Goal: Information Seeking & Learning: Check status

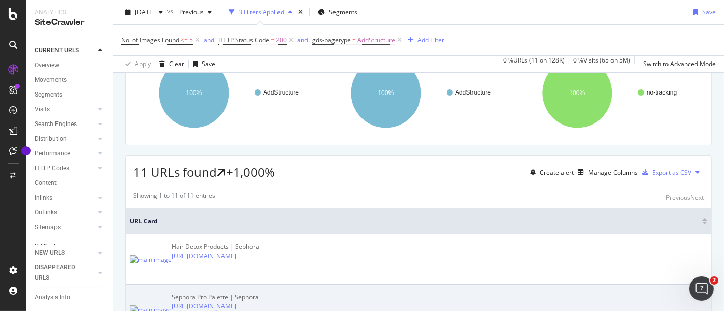
scroll to position [226, 0]
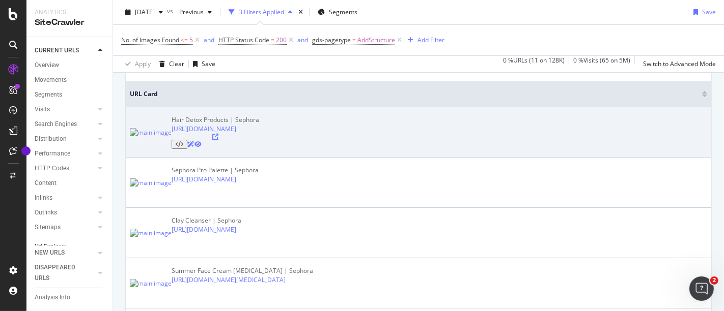
click at [218, 134] on icon at bounding box center [215, 137] width 6 height 6
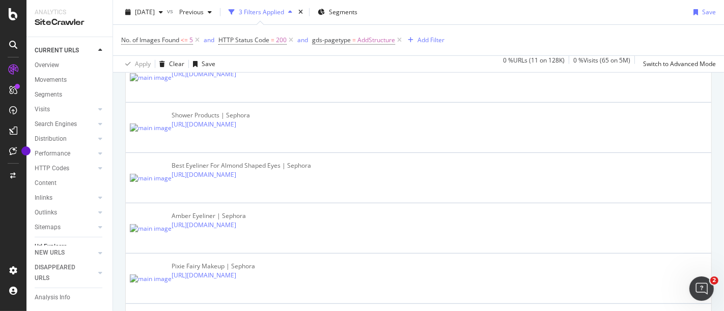
scroll to position [541, 0]
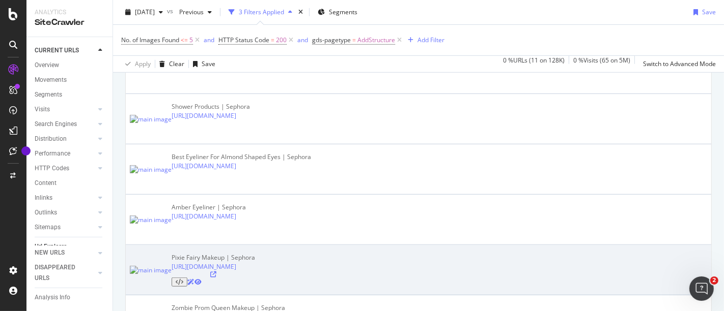
click at [255, 272] on div at bounding box center [212, 279] width 83 height 15
click at [216, 272] on icon at bounding box center [213, 275] width 6 height 6
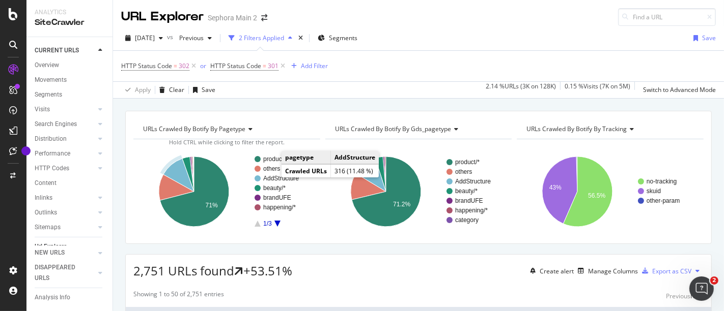
click at [271, 177] on text "AddStructure" at bounding box center [281, 178] width 36 height 7
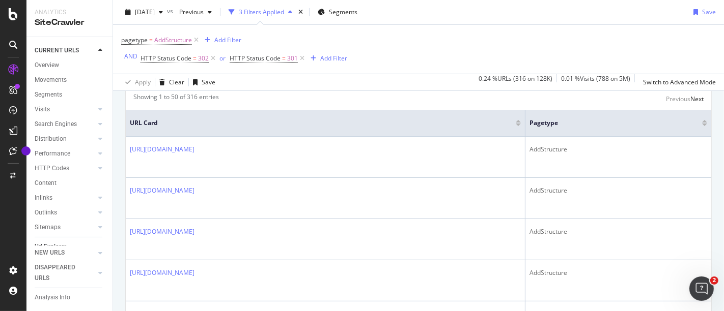
scroll to position [226, 0]
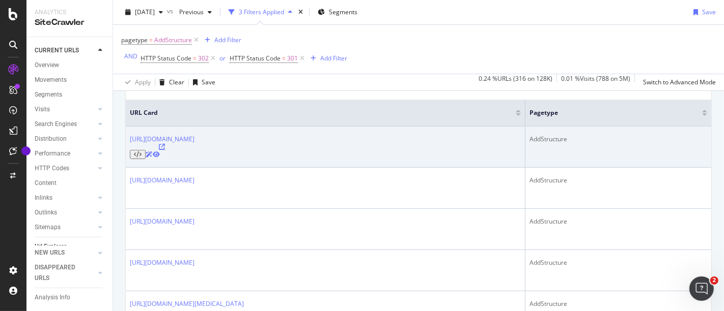
click at [165, 144] on icon at bounding box center [162, 147] width 6 height 6
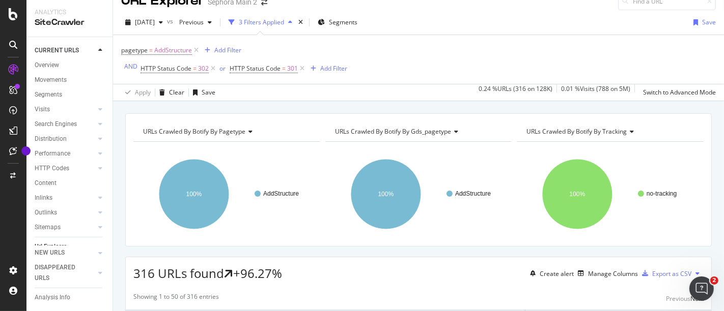
scroll to position [0, 0]
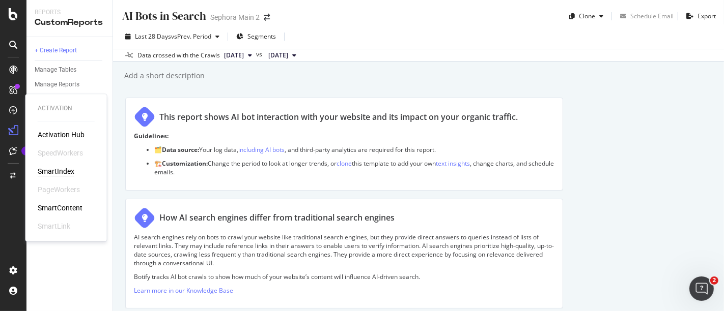
click at [66, 170] on div "SmartIndex" at bounding box center [56, 171] width 37 height 10
